Goal: Communication & Community: Answer question/provide support

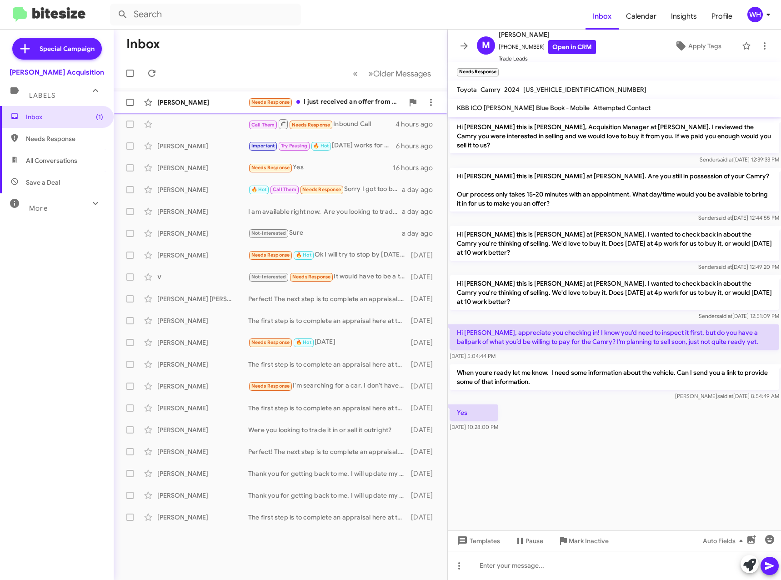
click at [167, 105] on div "[PERSON_NAME]" at bounding box center [202, 102] width 91 height 9
